Goal: Task Accomplishment & Management: Use online tool/utility

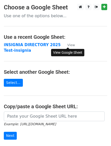
click at [71, 44] on small "View" at bounding box center [71, 45] width 8 height 4
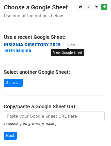
click at [37, 43] on strong "iNSIGNIA DIRECTORY 2025" at bounding box center [32, 45] width 57 height 5
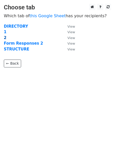
click at [5, 37] on strong "2" at bounding box center [5, 37] width 3 height 5
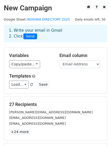
click at [100, 103] on h5 "27 Recipients" at bounding box center [55, 105] width 92 height 6
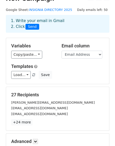
scroll to position [11, 0]
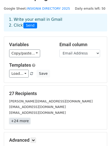
click at [21, 121] on link "+24 more" at bounding box center [19, 121] width 21 height 6
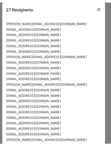
scroll to position [0, 0]
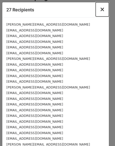
click at [101, 10] on button "×" at bounding box center [101, 9] width 13 height 14
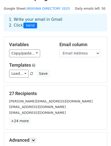
scroll to position [71, 0]
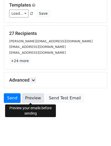
click at [32, 98] on link "Preview" at bounding box center [33, 98] width 22 height 10
click at [32, 102] on link "Preview" at bounding box center [33, 98] width 22 height 10
